Goal: Submit feedback/report problem: Leave review/rating

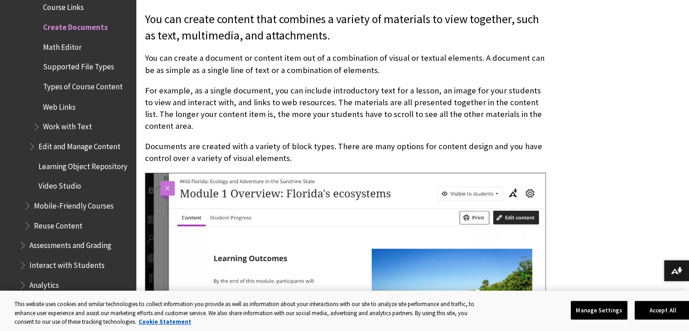
click at [64, 163] on span "Learning Object Repository" at bounding box center [82, 164] width 89 height 12
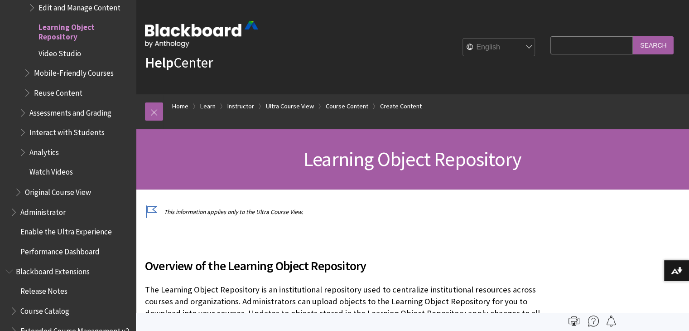
click at [72, 88] on span "Reuse Content" at bounding box center [58, 91] width 48 height 12
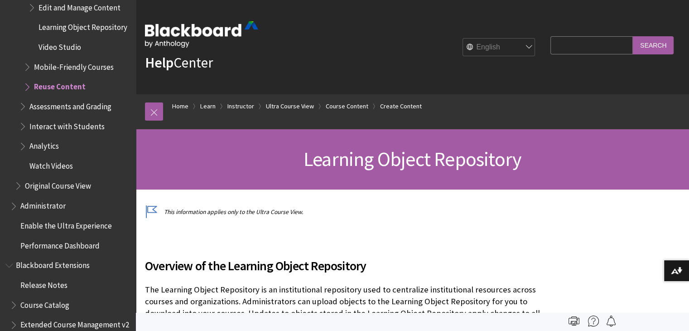
click at [72, 88] on span "Reuse Content" at bounding box center [60, 85] width 52 height 12
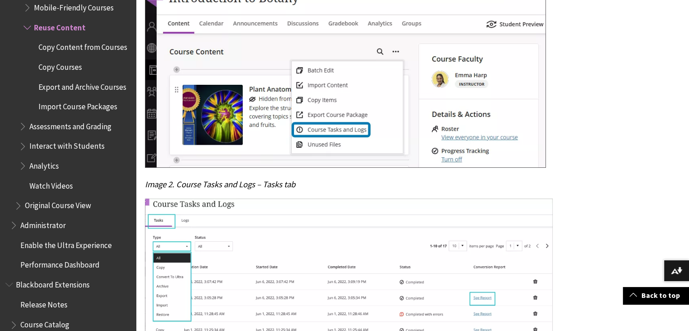
scroll to position [597, 0]
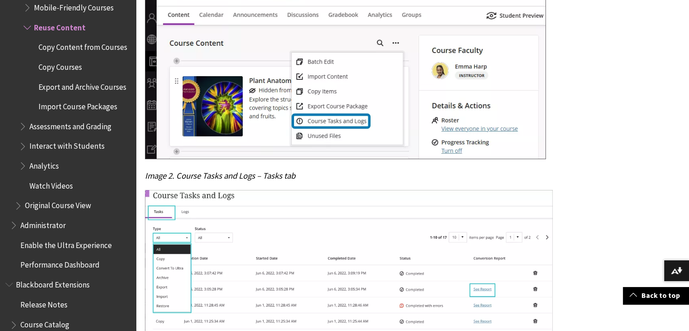
click at [74, 268] on span "Performance Dashboard" at bounding box center [59, 263] width 79 height 12
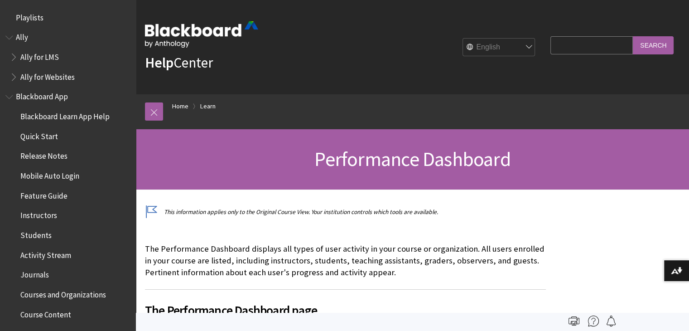
scroll to position [929, 0]
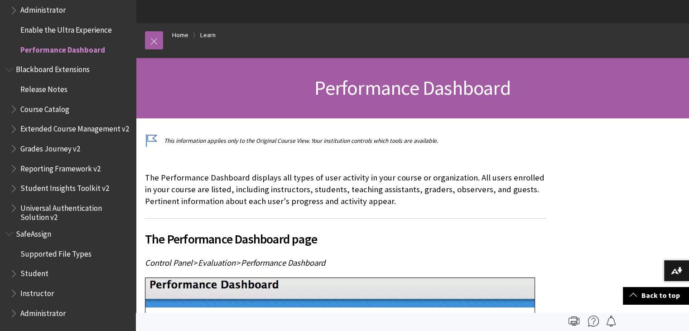
scroll to position [69, 0]
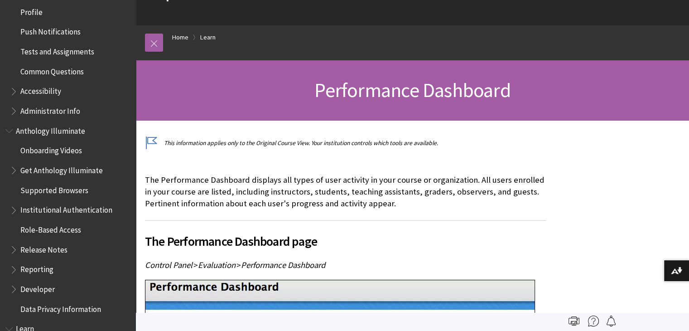
scroll to position [0, 0]
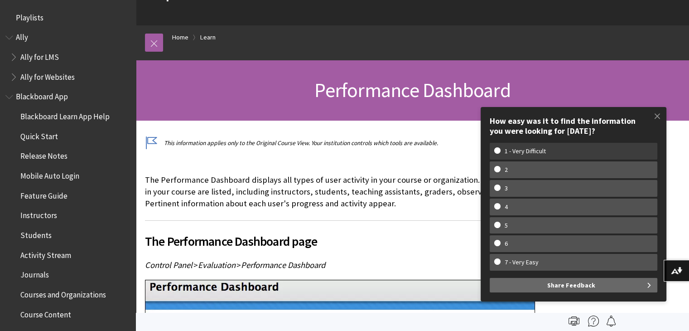
click at [501, 156] on label "1 - Very Difficult" at bounding box center [574, 151] width 168 height 17
click at [500, 153] on input "1 - Very Difficult" at bounding box center [497, 150] width 6 height 6
radio input "true"
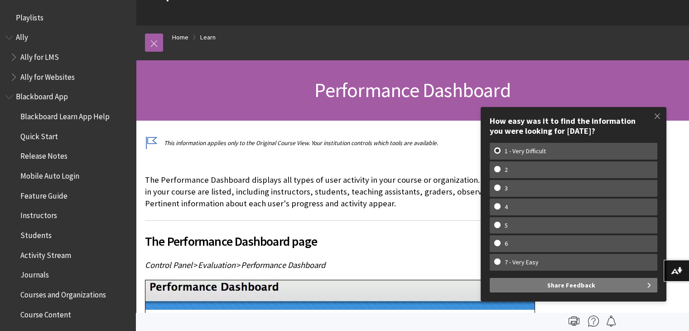
click at [588, 283] on span "Share Feedback" at bounding box center [571, 285] width 48 height 14
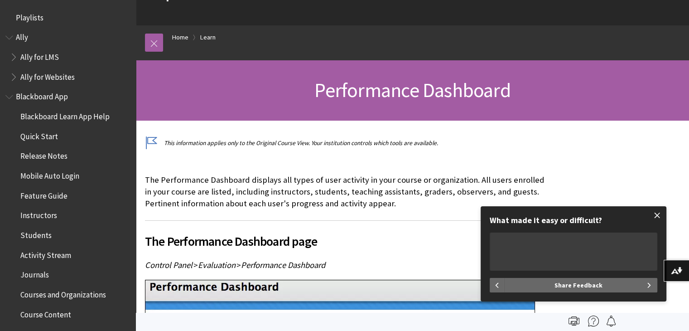
click at [654, 215] on span at bounding box center [657, 215] width 19 height 19
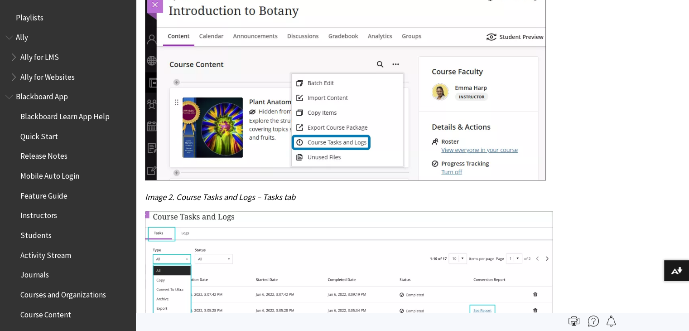
scroll to position [1398, 0]
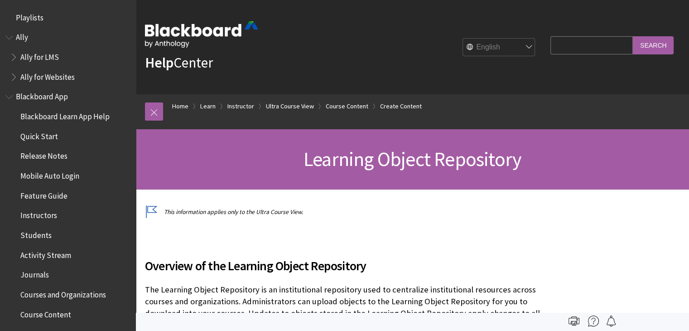
scroll to position [1529, 0]
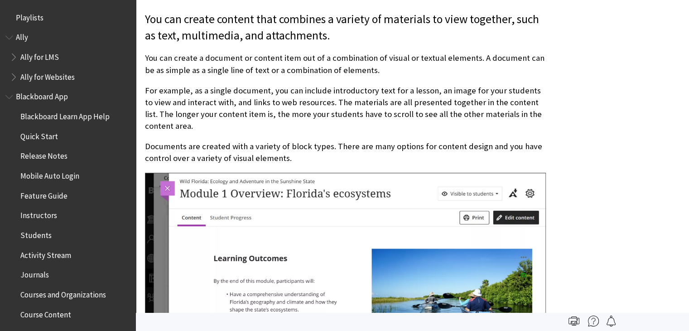
scroll to position [1621, 0]
